Goal: Information Seeking & Learning: Learn about a topic

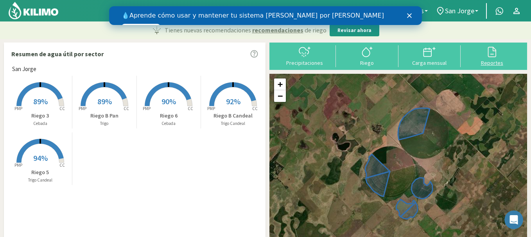
click at [499, 56] on div at bounding box center [492, 52] width 58 height 13
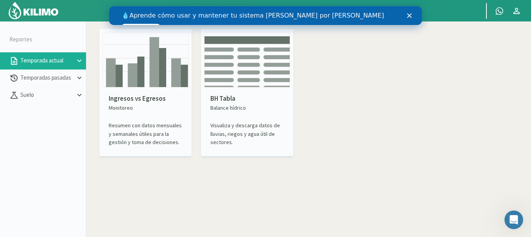
click at [411, 17] on polygon "Cerrar" at bounding box center [409, 15] width 5 height 5
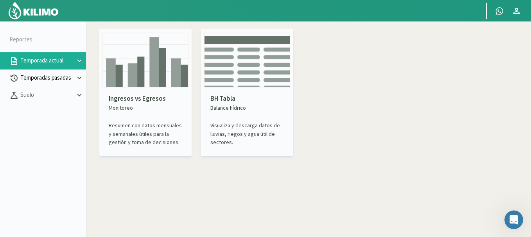
click at [62, 79] on p "Temporadas pasadas" at bounding box center [47, 77] width 56 height 9
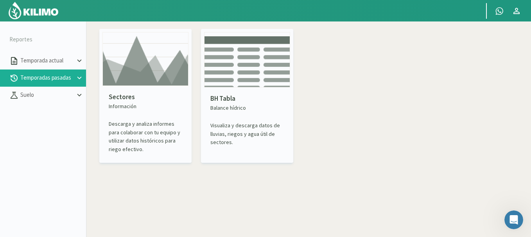
click at [74, 78] on p "Temporadas pasadas" at bounding box center [47, 77] width 56 height 9
click at [250, 98] on p "BH Tabla" at bounding box center [246, 99] width 73 height 10
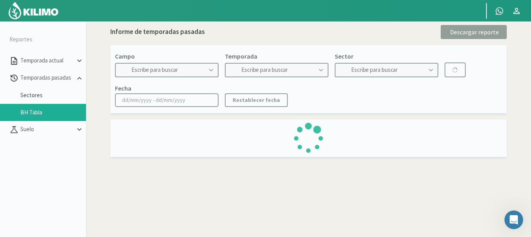
type input "[PERSON_NAME]"
type input "2017"
type input "Circulo 1 - Soja"
type input "[DATE] - [DATE]"
click at [211, 71] on icon at bounding box center [211, 70] width 4 height 3
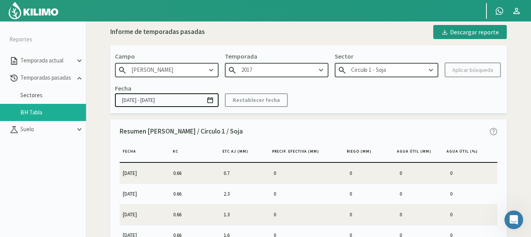
click at [210, 72] on icon at bounding box center [211, 70] width 9 height 9
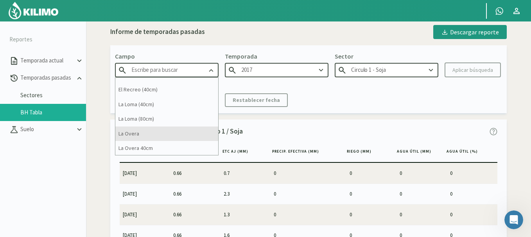
scroll to position [69, 0]
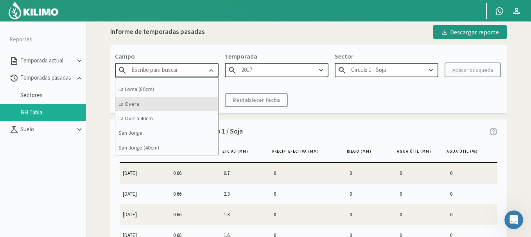
click at [161, 104] on div "La Overa" at bounding box center [166, 104] width 103 height 14
type input "La Overa"
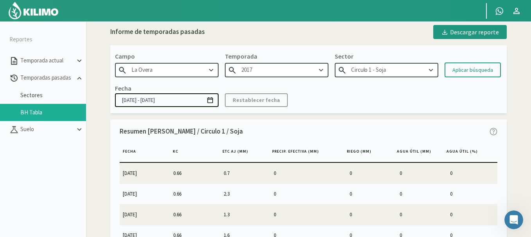
type input "2023"
type input "Riego I - Cebada"
click at [320, 71] on icon at bounding box center [321, 70] width 9 height 9
click at [282, 97] on div "2024" at bounding box center [276, 100] width 103 height 14
type input "2024"
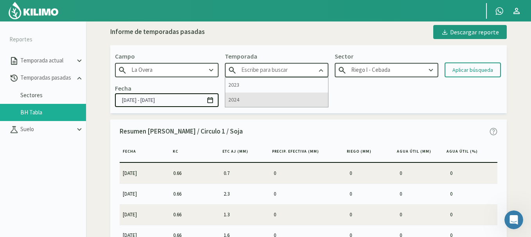
type input "Riego I - Maiz 1°"
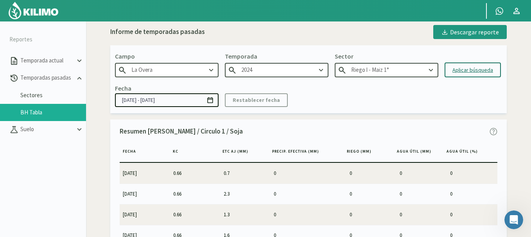
click at [482, 71] on div "Aplicar búsqueda" at bounding box center [472, 70] width 41 height 8
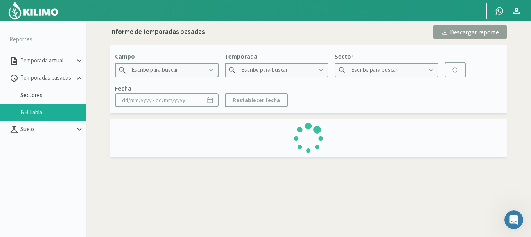
type input "La Overa"
type input "2024"
type input "Riego I - Maiz 1°"
type input "[DATE] - [DATE]"
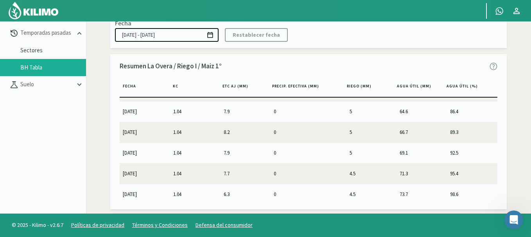
scroll to position [2251, 0]
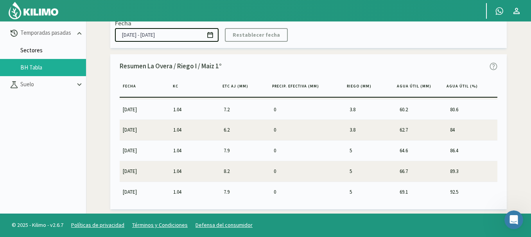
click at [46, 50] on link "Sectores" at bounding box center [53, 50] width 66 height 7
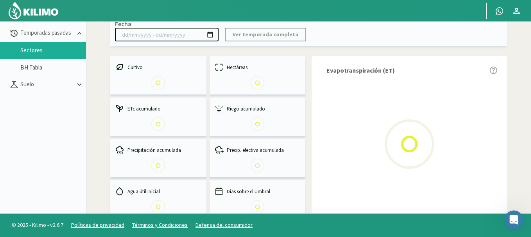
select select "0: Object"
type input "[DATE] - [DATE]"
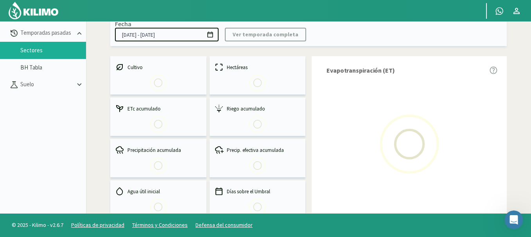
select select "0: 2024"
select select "0: Object"
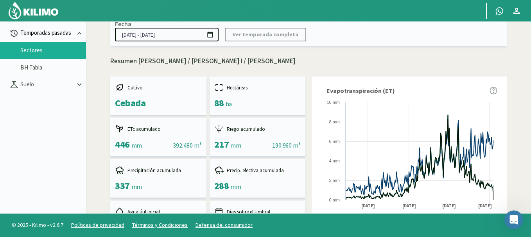
click at [53, 34] on p "Temporadas pasadas" at bounding box center [47, 33] width 56 height 9
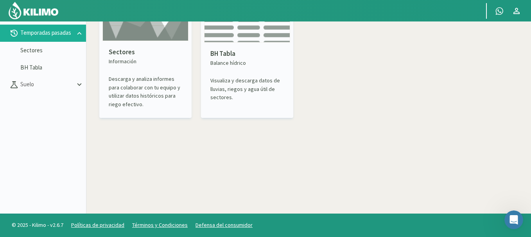
click at [117, 69] on div "Sectores Información Descarga y analiza informes para colaborar con tu equipo y…" at bounding box center [145, 78] width 86 height 74
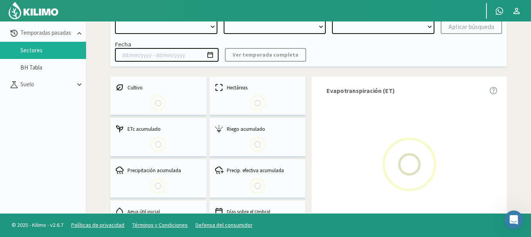
select select "0: Object"
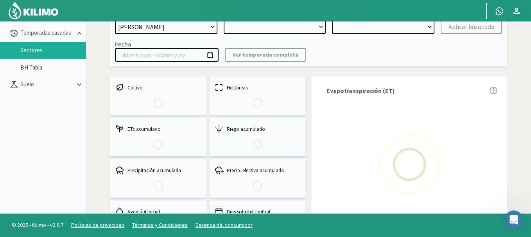
type input "[DATE] - [DATE]"
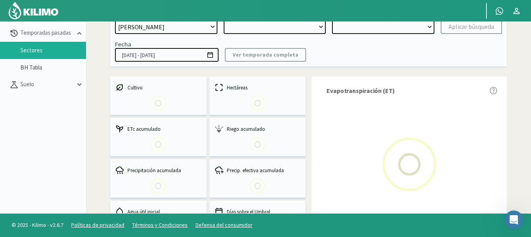
select select "0: 2024"
select select "0: Object"
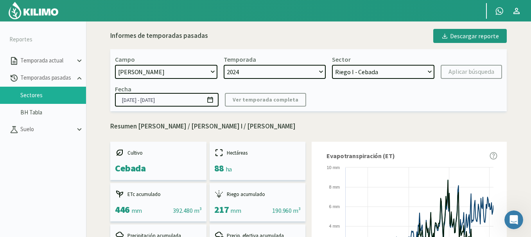
click at [212, 71] on select "[PERSON_NAME] [PERSON_NAME] 40cm El Recreo El Recreo (40cm) La Loma (40cm) [GEO…" at bounding box center [166, 72] width 102 height 14
select select "6: Object"
click at [115, 65] on select "[PERSON_NAME] [PERSON_NAME] 40cm El Recreo El Recreo (40cm) La Loma (40cm) [GEO…" at bounding box center [166, 72] width 102 height 14
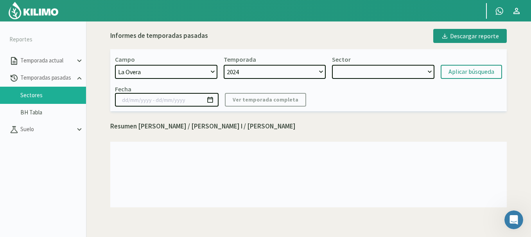
select select "1: Object"
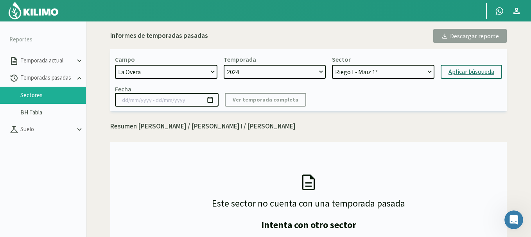
click at [467, 73] on div "Aplicar búsqueda" at bounding box center [471, 71] width 46 height 9
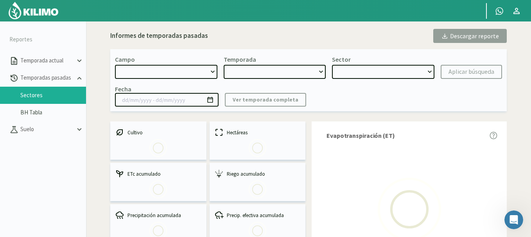
select select "6: Object"
type input "[DATE] - [DATE]"
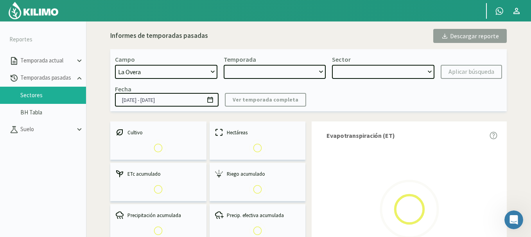
select select "0: 2024"
select select "0: Object"
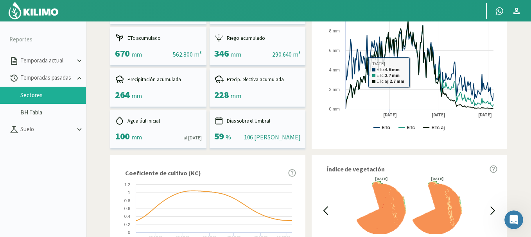
scroll to position [195, 0]
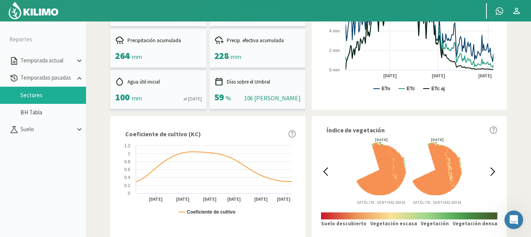
click at [498, 179] on div "Índice de vegetación [DATE] Satélite: Sentinel 10X10 [DATE] Satélite: Sentinel …" at bounding box center [409, 176] width 195 height 121
click at [495, 175] on icon at bounding box center [492, 171] width 9 height 9
click at [494, 173] on icon at bounding box center [492, 171] width 9 height 9
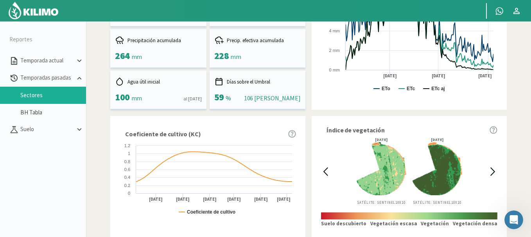
click at [494, 173] on icon at bounding box center [492, 171] width 9 height 9
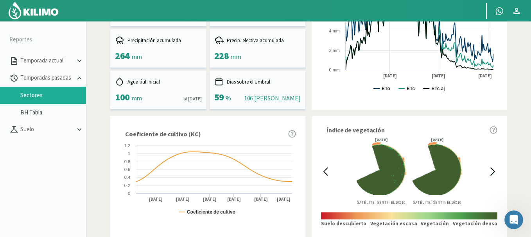
click at [494, 173] on icon at bounding box center [492, 171] width 9 height 9
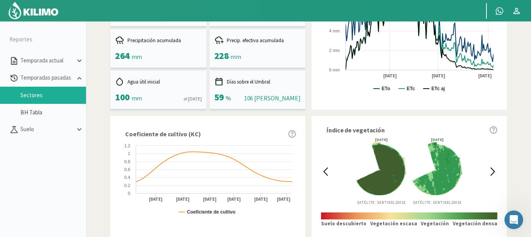
click at [494, 173] on icon at bounding box center [492, 171] width 9 height 9
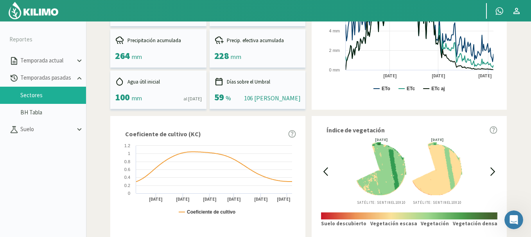
click at [324, 174] on icon at bounding box center [325, 171] width 9 height 9
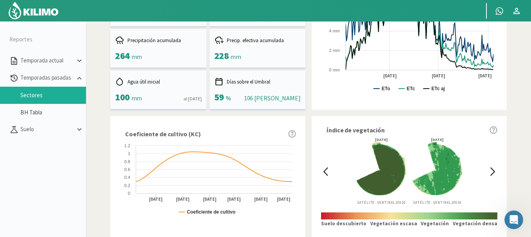
click at [324, 174] on icon at bounding box center [325, 171] width 9 height 9
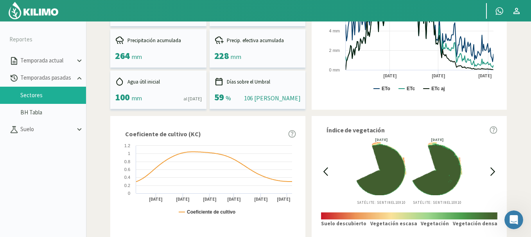
click at [324, 174] on icon at bounding box center [325, 171] width 9 height 9
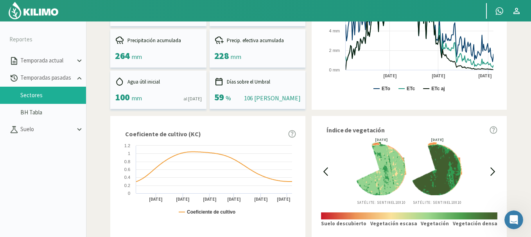
click at [324, 174] on icon at bounding box center [325, 171] width 9 height 9
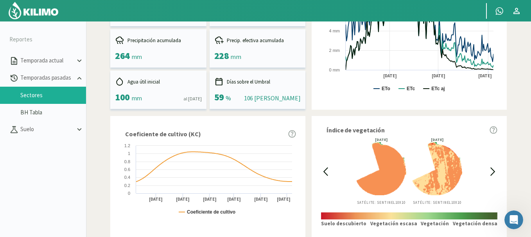
click at [324, 174] on icon at bounding box center [325, 171] width 9 height 9
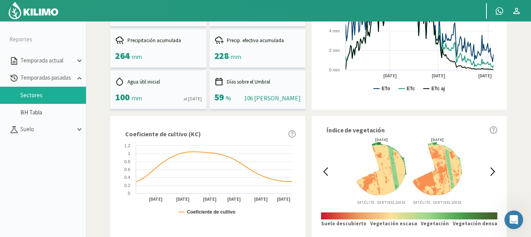
click at [324, 174] on icon at bounding box center [325, 171] width 9 height 9
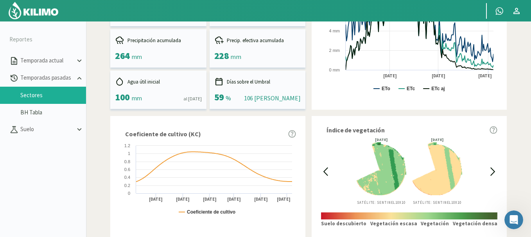
click at [324, 174] on icon at bounding box center [325, 171] width 9 height 9
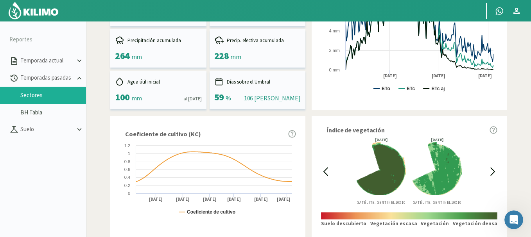
click at [324, 174] on icon at bounding box center [325, 171] width 9 height 9
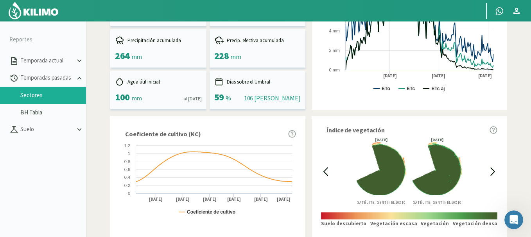
click at [325, 175] on icon at bounding box center [325, 171] width 9 height 9
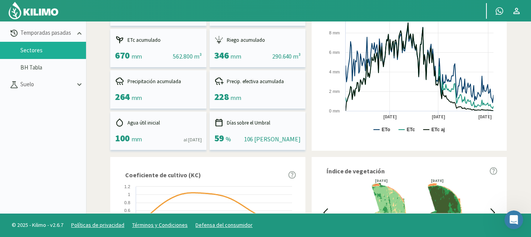
scroll to position [70, 0]
